Goal: Task Accomplishment & Management: Manage account settings

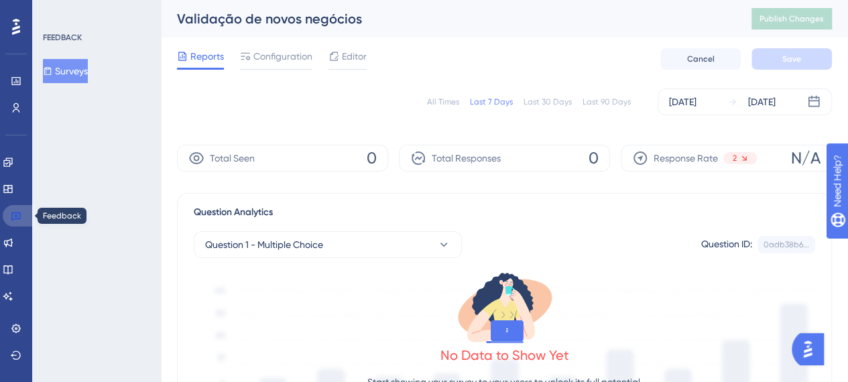
click at [12, 218] on icon at bounding box center [15, 217] width 9 height 9
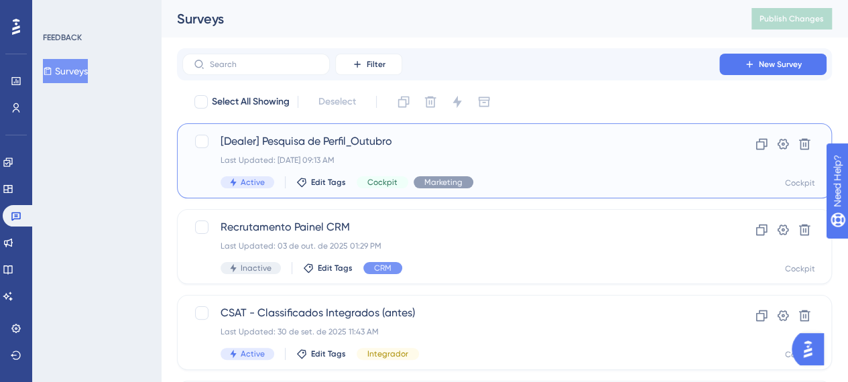
click at [356, 162] on div "Last Updated: [DATE] 09:13 AM" at bounding box center [451, 160] width 461 height 11
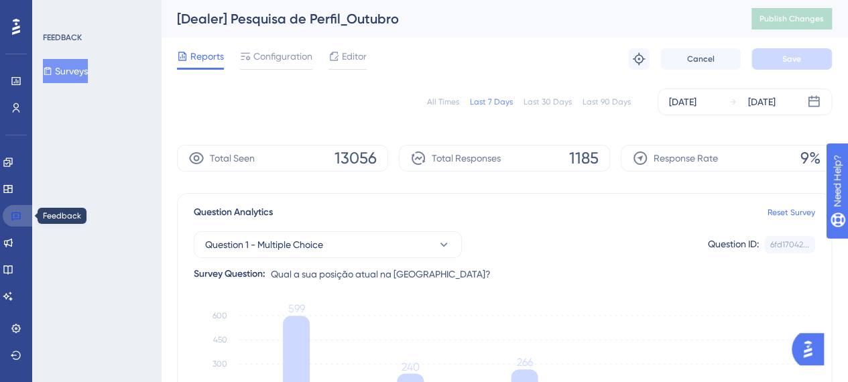
click at [13, 213] on icon at bounding box center [16, 216] width 11 height 11
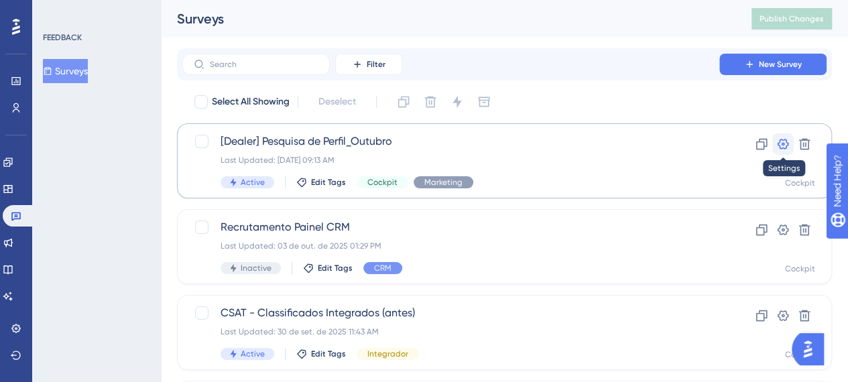
click at [785, 147] on icon at bounding box center [783, 143] width 13 height 13
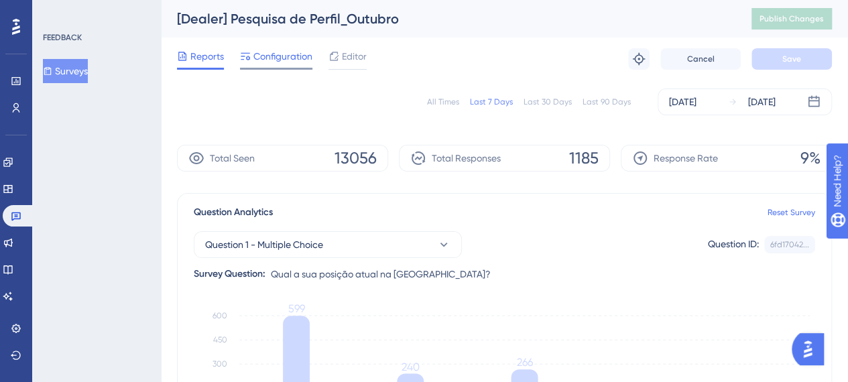
click at [280, 65] on div "Configuration" at bounding box center [276, 58] width 72 height 21
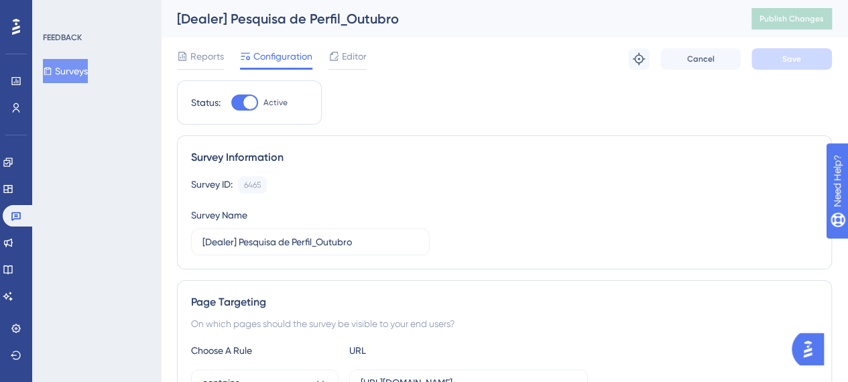
click at [247, 101] on div at bounding box center [249, 102] width 13 height 13
click at [231, 103] on input "Active" at bounding box center [231, 103] width 1 height 1
checkbox input "false"
click at [195, 56] on span "Reports" at bounding box center [207, 56] width 34 height 16
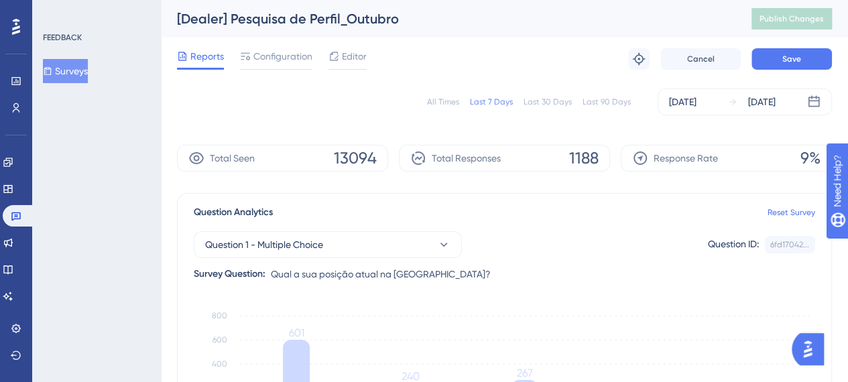
click at [445, 100] on div "All Times" at bounding box center [443, 102] width 32 height 11
click at [274, 58] on span "Configuration" at bounding box center [283, 56] width 59 height 16
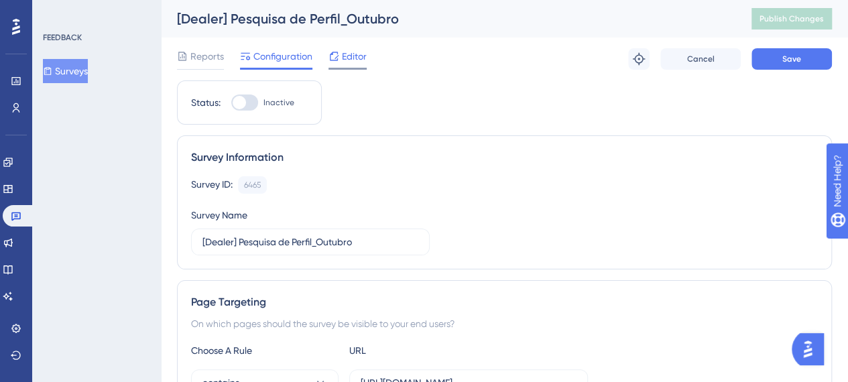
click at [356, 60] on span "Editor" at bounding box center [354, 56] width 25 height 16
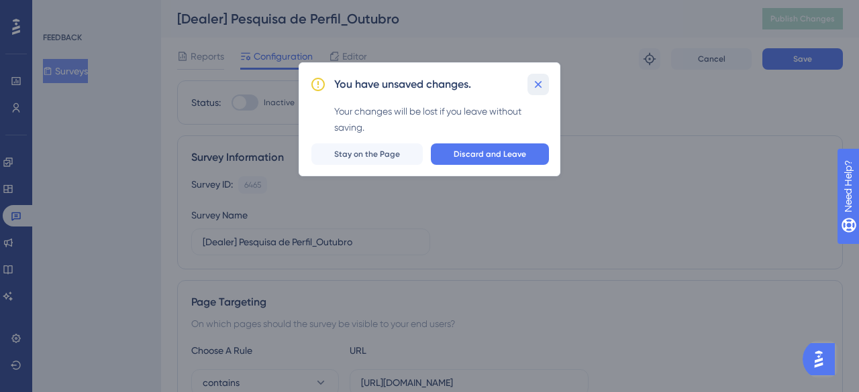
drag, startPoint x: 531, startPoint y: 85, endPoint x: 508, endPoint y: 93, distance: 24.0
click at [530, 85] on button at bounding box center [537, 84] width 21 height 21
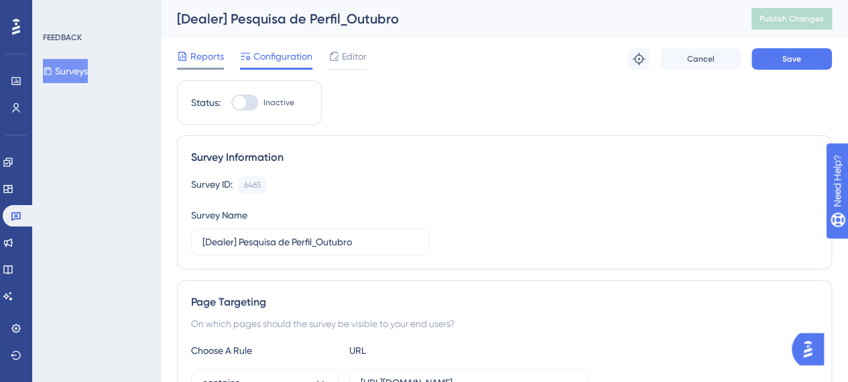
click at [199, 59] on span "Reports" at bounding box center [207, 56] width 34 height 16
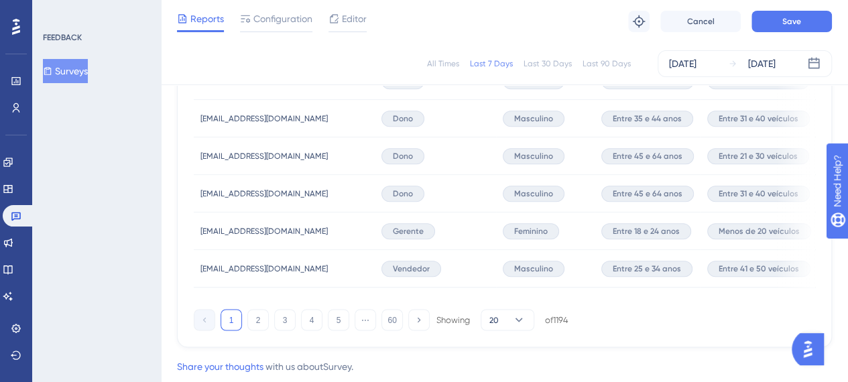
scroll to position [1045, 0]
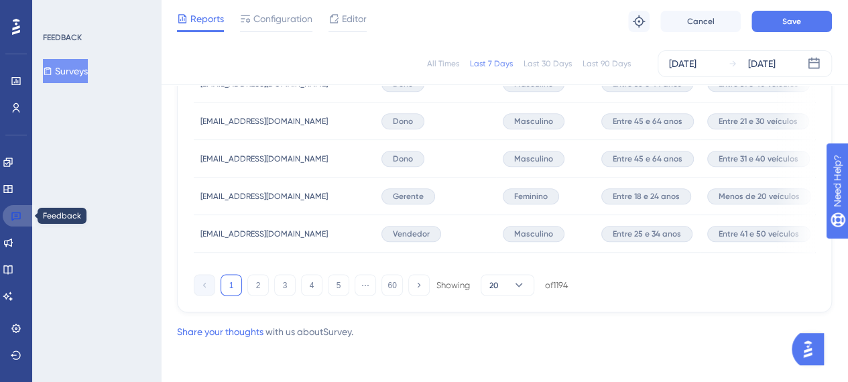
click at [9, 219] on link at bounding box center [19, 215] width 32 height 21
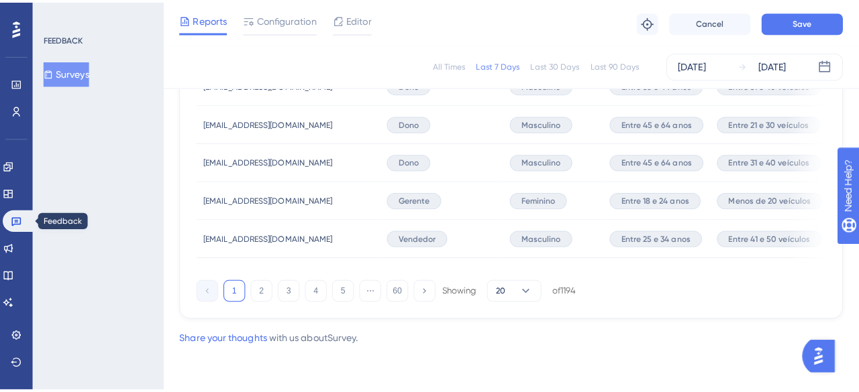
scroll to position [1034, 0]
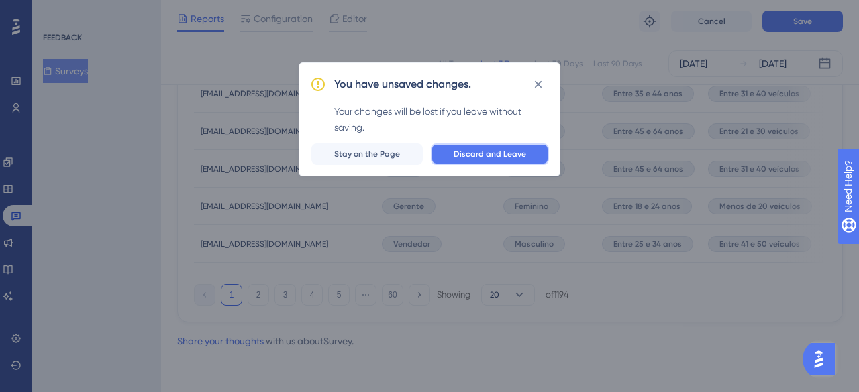
click at [496, 153] on span "Discard and Leave" at bounding box center [489, 154] width 72 height 11
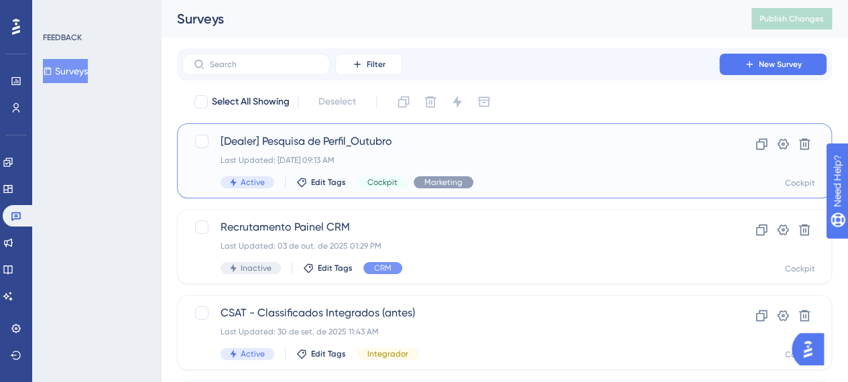
click at [251, 180] on span "Active" at bounding box center [253, 182] width 24 height 11
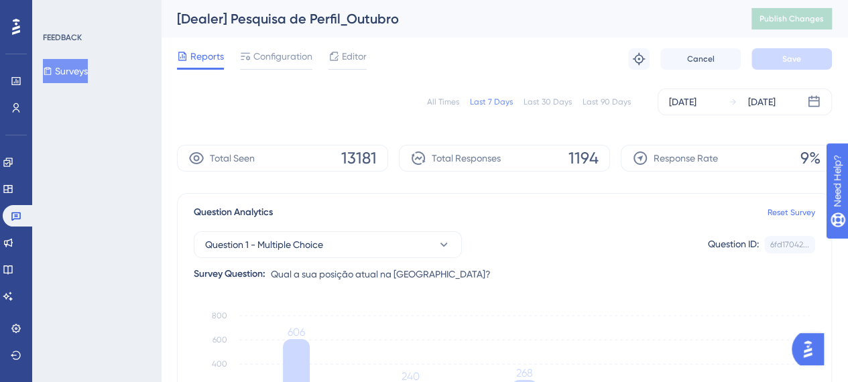
click at [341, 53] on div "Editor" at bounding box center [348, 56] width 38 height 16
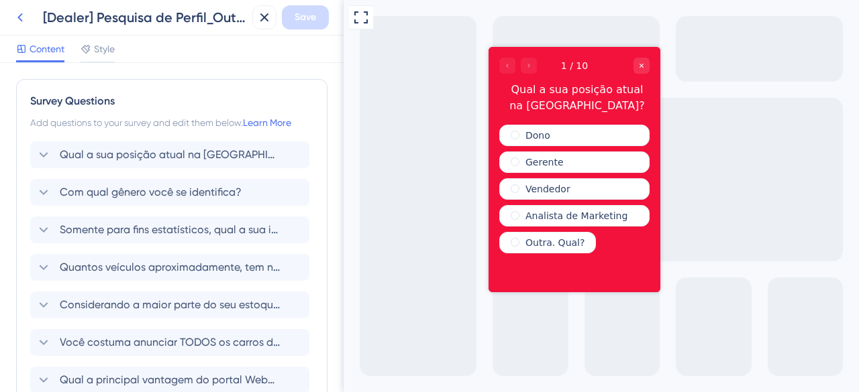
click at [20, 15] on icon at bounding box center [19, 17] width 5 height 9
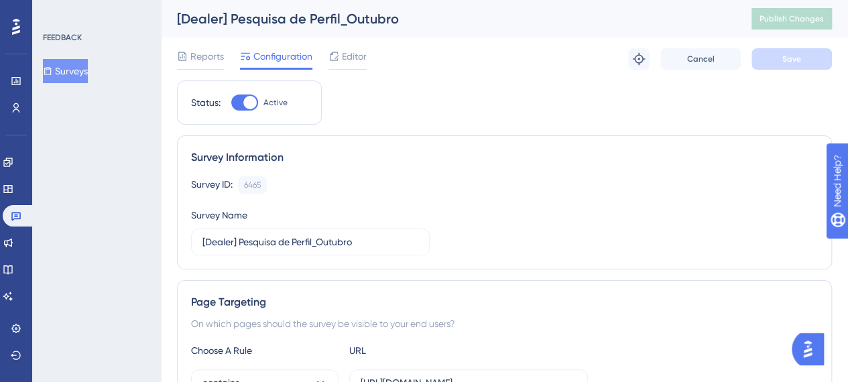
click at [240, 108] on div at bounding box center [244, 103] width 27 height 16
click at [231, 103] on input "Active" at bounding box center [231, 103] width 1 height 1
checkbox input "false"
click at [802, 67] on button "Save" at bounding box center [792, 58] width 80 height 21
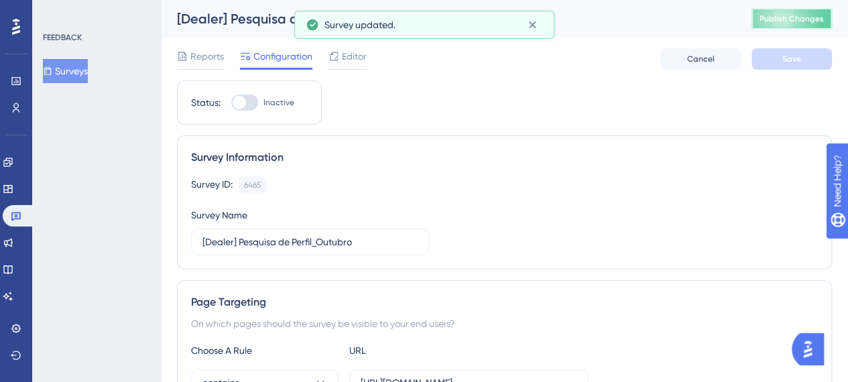
click at [813, 18] on span "Publish Changes" at bounding box center [792, 18] width 64 height 11
click at [199, 55] on span "Reports" at bounding box center [207, 56] width 34 height 16
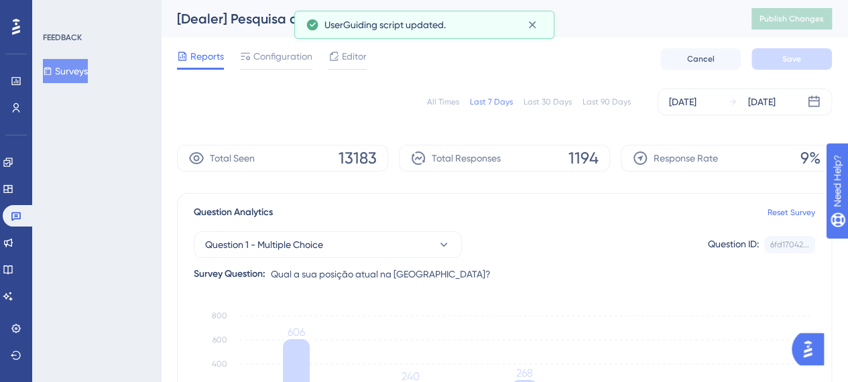
click at [435, 103] on div "All Times" at bounding box center [443, 102] width 32 height 11
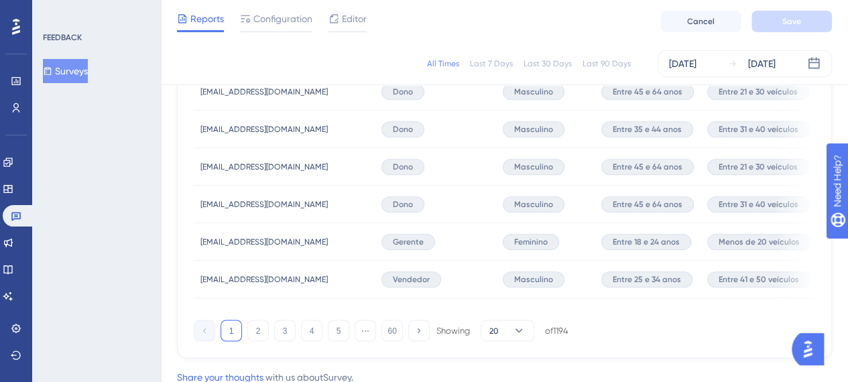
scroll to position [1045, 0]
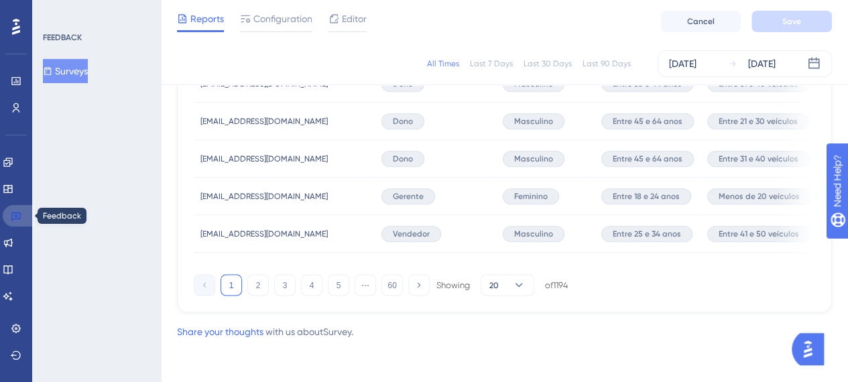
click at [14, 221] on icon at bounding box center [16, 216] width 11 height 11
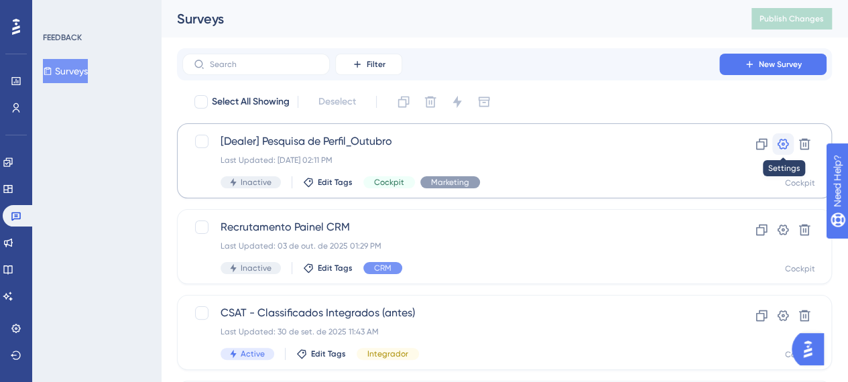
click at [787, 149] on icon at bounding box center [783, 143] width 13 height 13
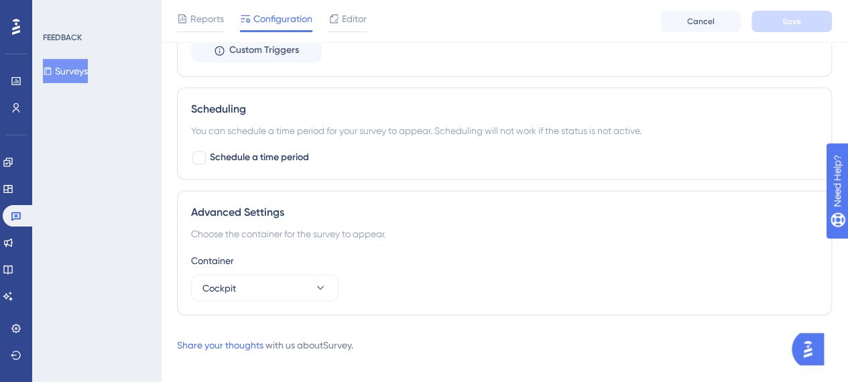
scroll to position [1017, 0]
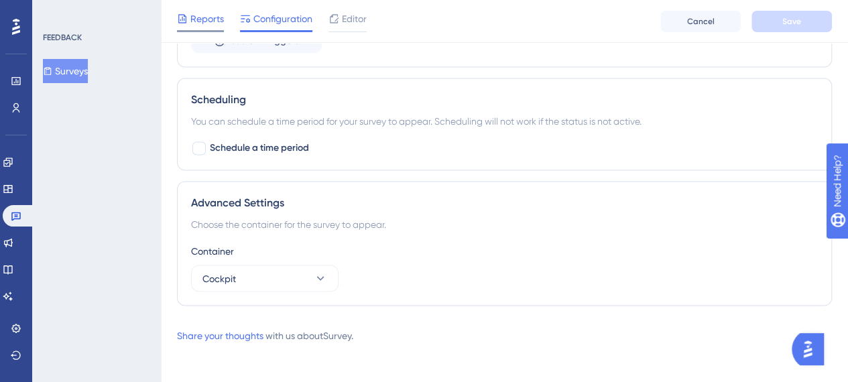
click at [211, 23] on span "Reports" at bounding box center [207, 19] width 34 height 16
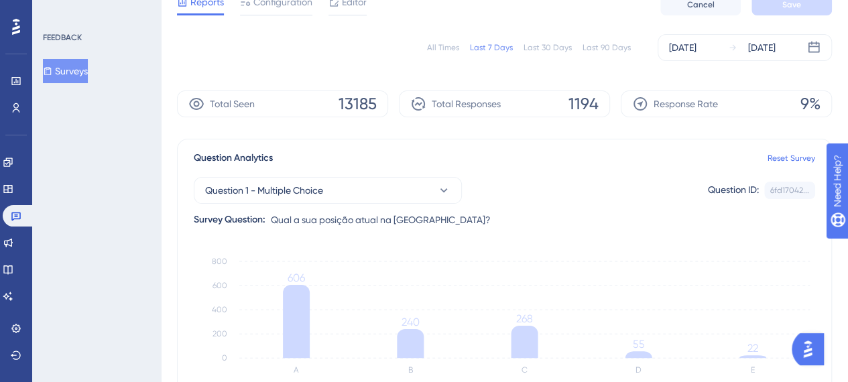
scroll to position [67, 0]
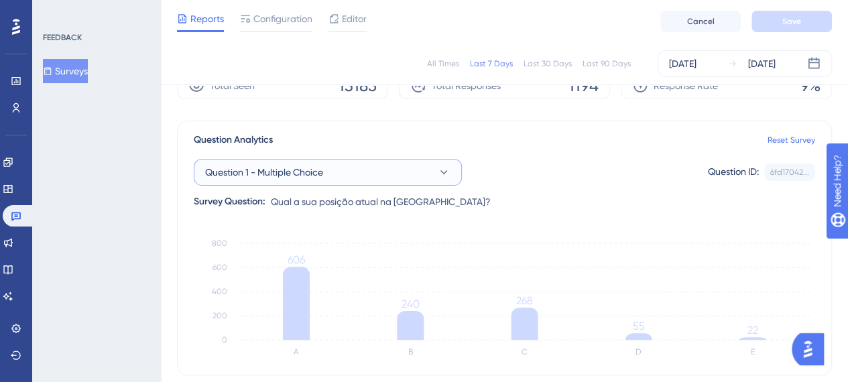
click at [430, 167] on button "Question 1 - Multiple Choice" at bounding box center [328, 172] width 268 height 27
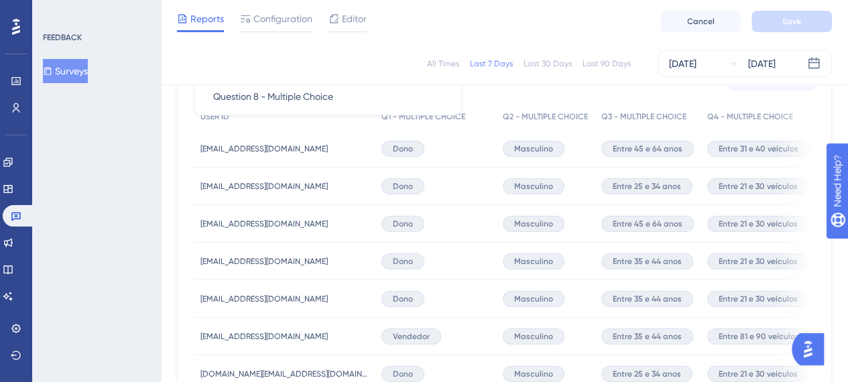
scroll to position [335, 0]
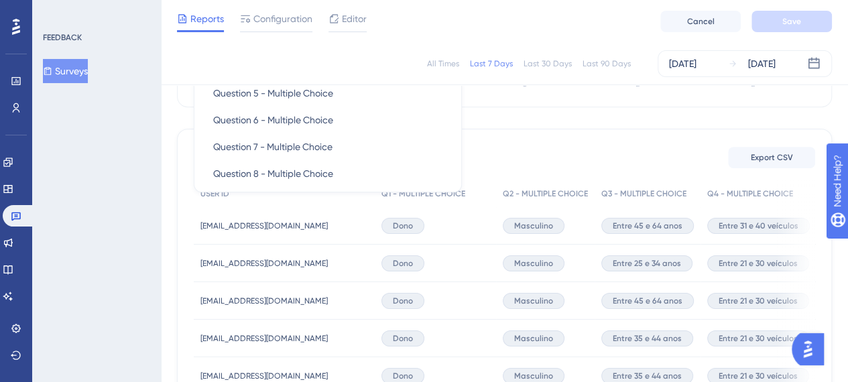
click at [82, 244] on div "FEEDBACK Surveys" at bounding box center [96, 191] width 129 height 382
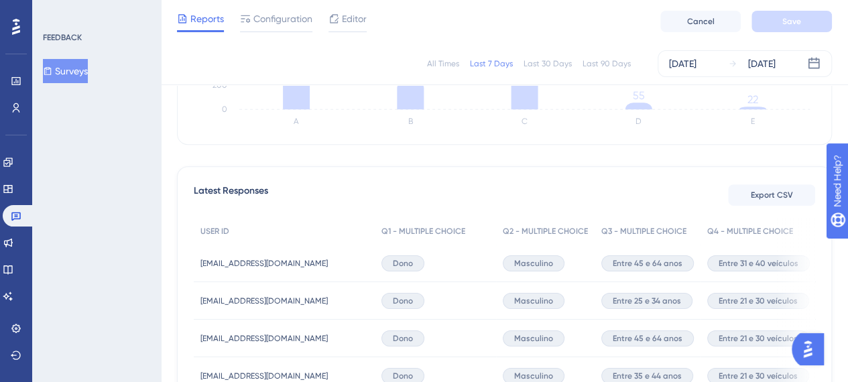
scroll to position [268, 0]
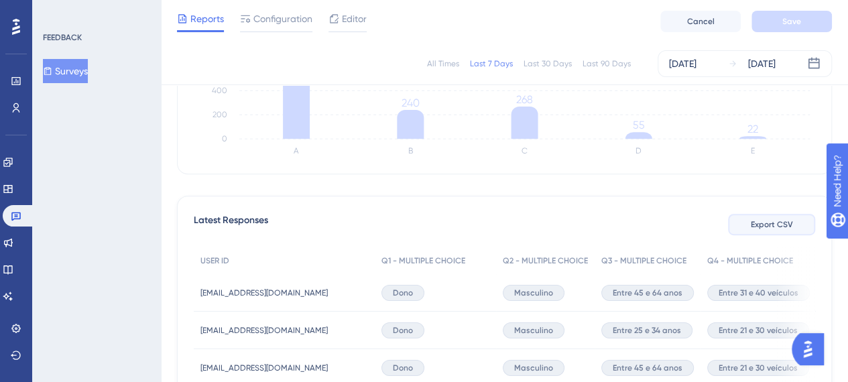
click at [758, 219] on span "Export CSV" at bounding box center [772, 224] width 42 height 11
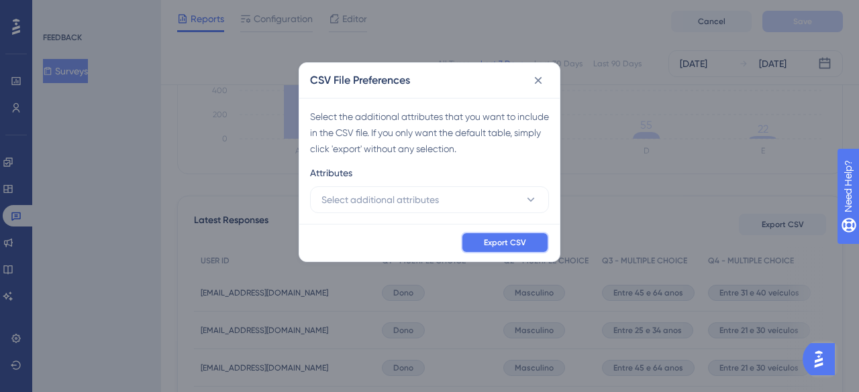
click at [495, 237] on span "Export CSV" at bounding box center [505, 242] width 42 height 11
